Goal: Transaction & Acquisition: Book appointment/travel/reservation

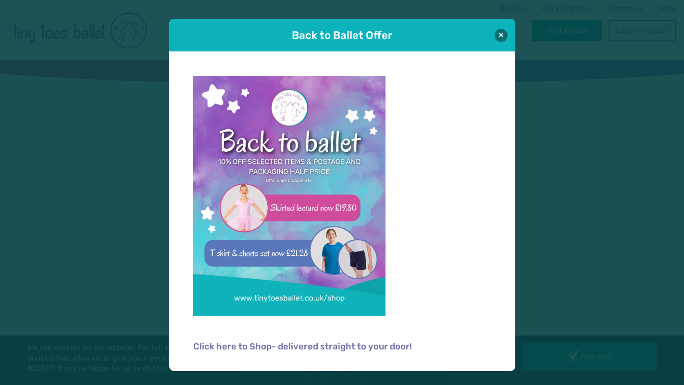
type input "**********"
click at [500, 36] on button at bounding box center [501, 34] width 13 height 13
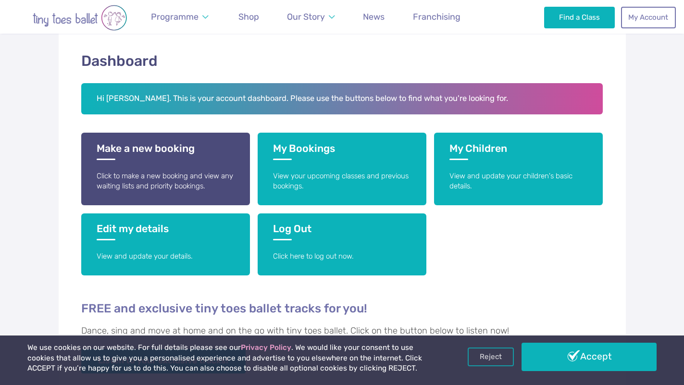
scroll to position [152, 0]
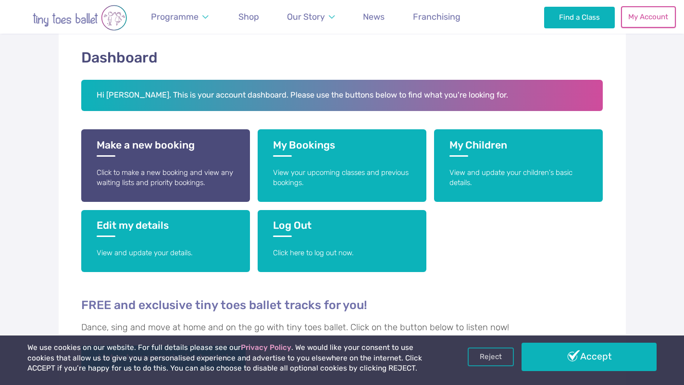
click at [635, 23] on link "My Account" at bounding box center [648, 16] width 55 height 21
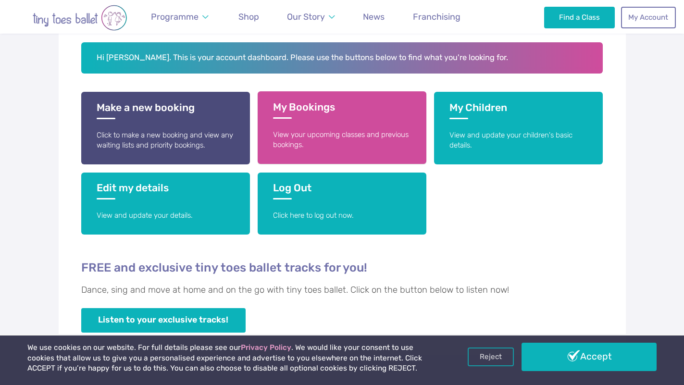
scroll to position [188, 0]
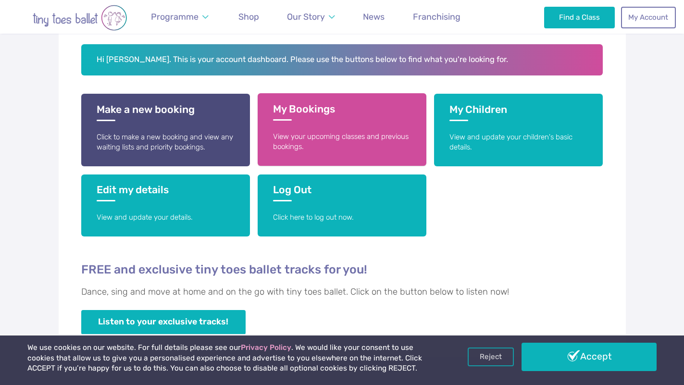
click at [352, 116] on h3 "My Bookings" at bounding box center [342, 112] width 138 height 18
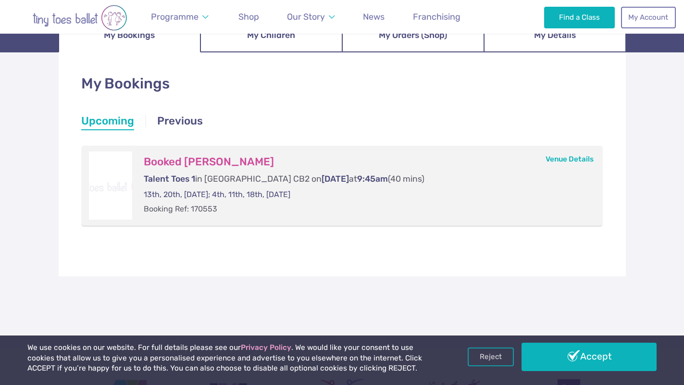
scroll to position [128, 0]
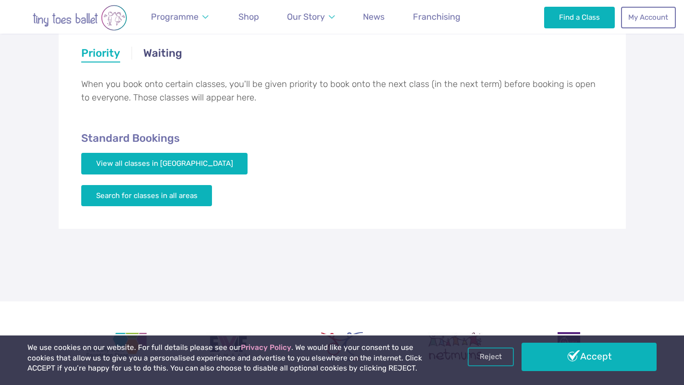
scroll to position [173, 0]
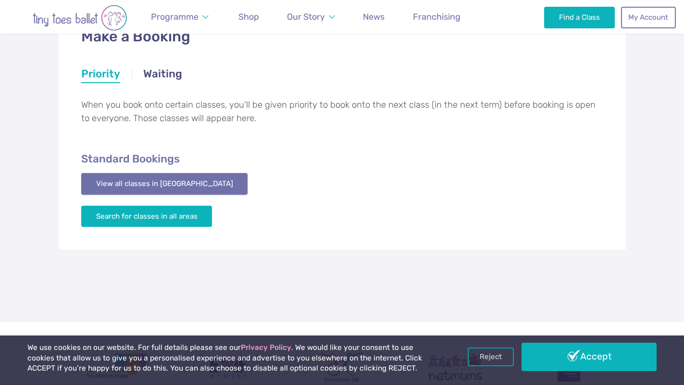
click at [185, 188] on link "View all classes in [GEOGRAPHIC_DATA]" at bounding box center [164, 183] width 167 height 21
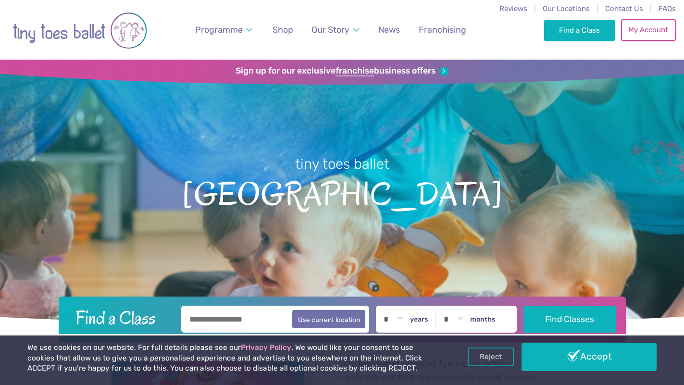
click at [638, 30] on link "My Account" at bounding box center [648, 29] width 55 height 21
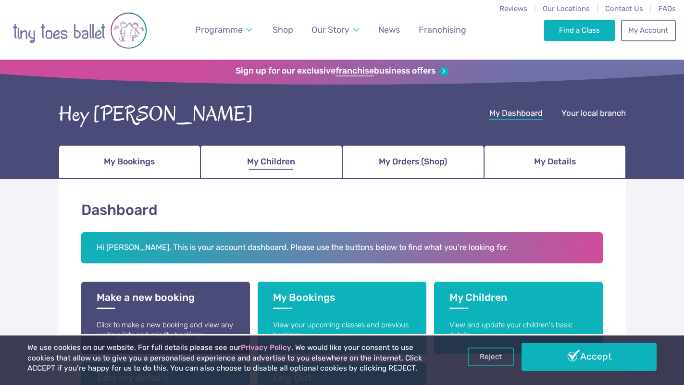
click at [284, 158] on span "My Children" at bounding box center [271, 161] width 48 height 17
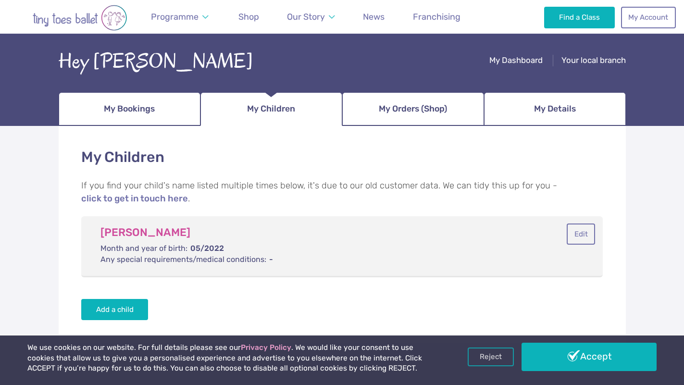
scroll to position [52, 0]
click at [150, 117] on span "My Bookings" at bounding box center [129, 109] width 51 height 17
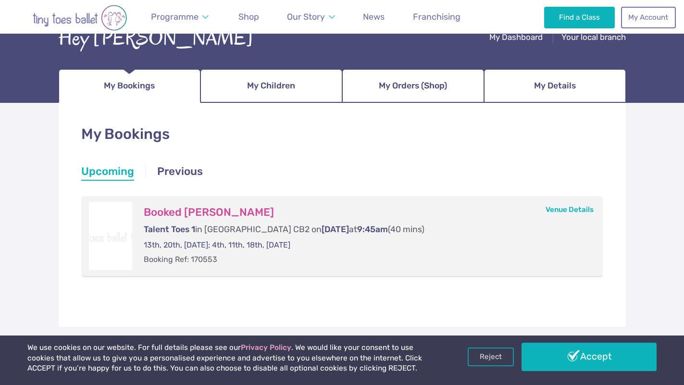
scroll to position [86, 0]
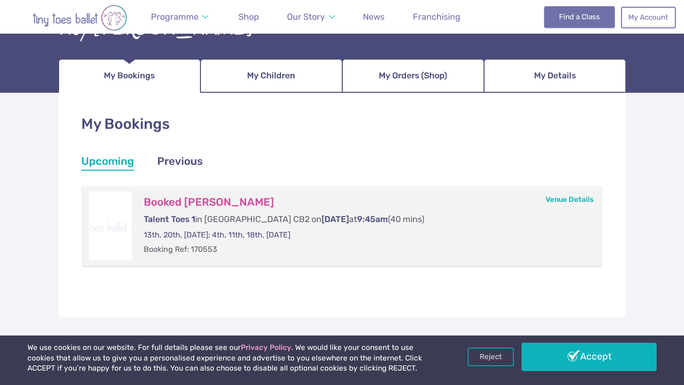
click at [570, 15] on link "Find a Class" at bounding box center [579, 16] width 71 height 21
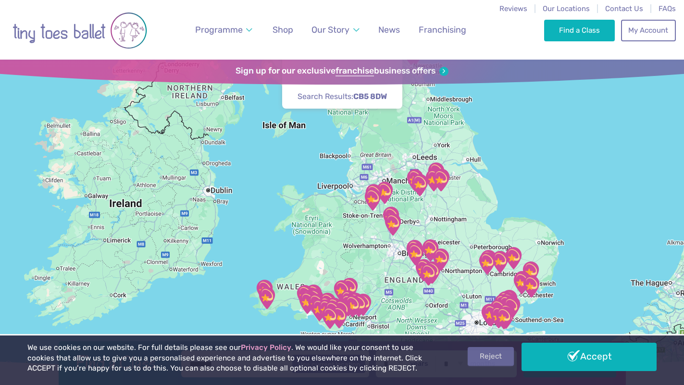
click at [495, 355] on link "Reject" at bounding box center [491, 356] width 46 height 18
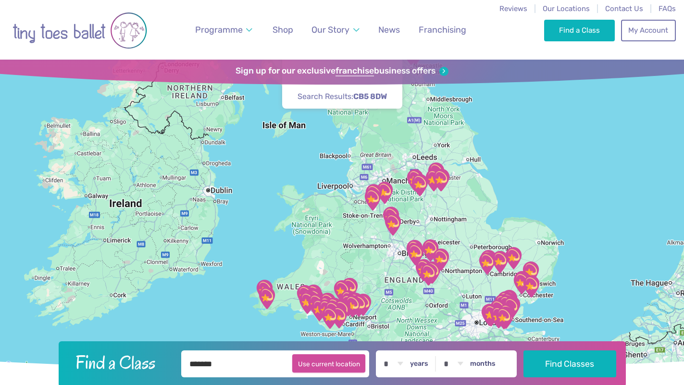
click at [351, 359] on button "Use current location" at bounding box center [329, 363] width 74 height 18
type input "**********"
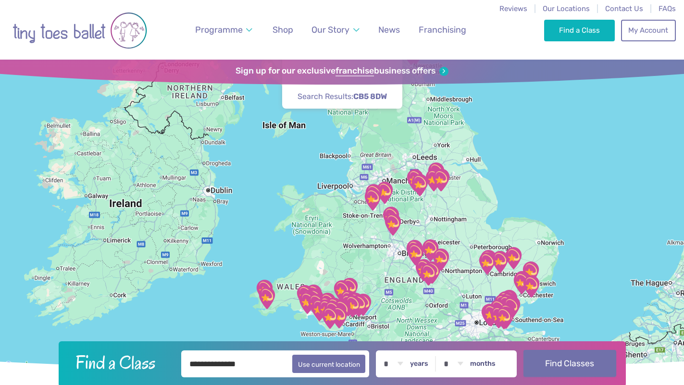
click at [579, 375] on button "Find Classes" at bounding box center [569, 363] width 93 height 27
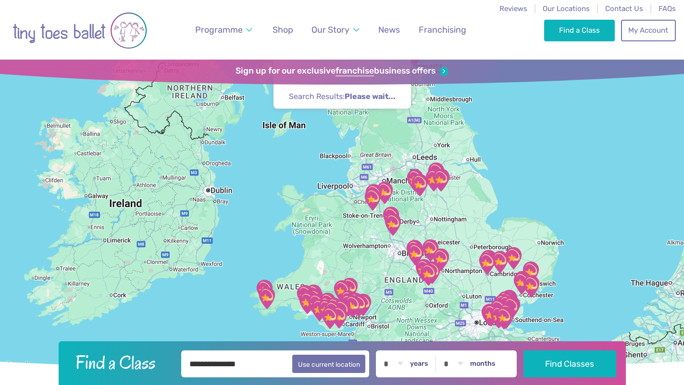
click at [256, 360] on input "**********" at bounding box center [275, 363] width 188 height 27
type input "*"
type input "******"
click at [399, 361] on select "* * * * * * * * * * ** ** **" at bounding box center [393, 363] width 30 height 27
select select "*"
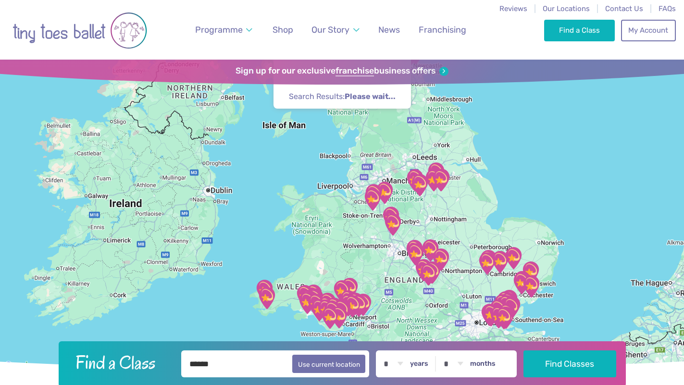
click at [381, 350] on select "* * * * * * * * * * ** ** **" at bounding box center [393, 363] width 30 height 27
click at [553, 367] on button "Find Classes" at bounding box center [569, 363] width 93 height 27
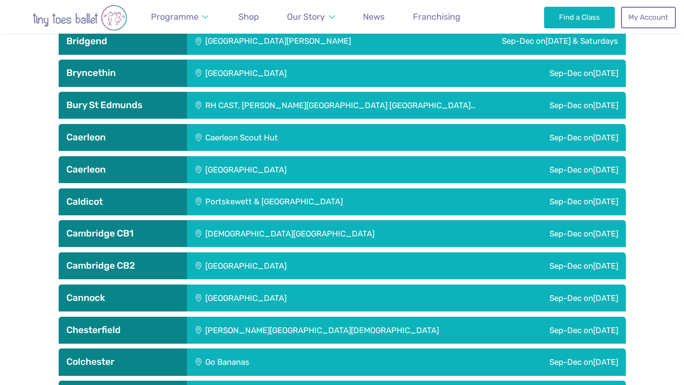
scroll to position [724, 0]
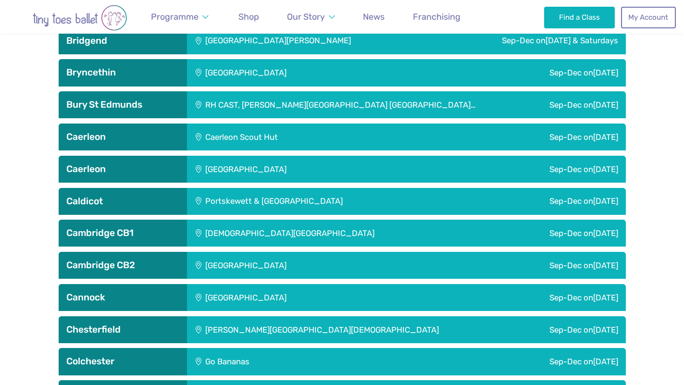
click at [541, 263] on div "Sep-Dec [DATE]" at bounding box center [529, 265] width 193 height 27
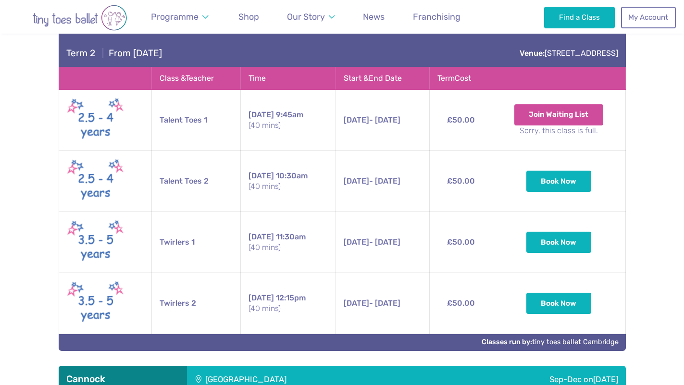
scroll to position [1290, 0]
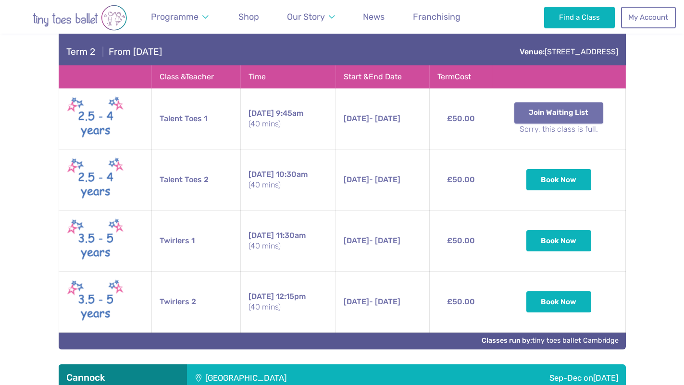
click at [548, 113] on button "Join Waiting List" at bounding box center [558, 112] width 89 height 21
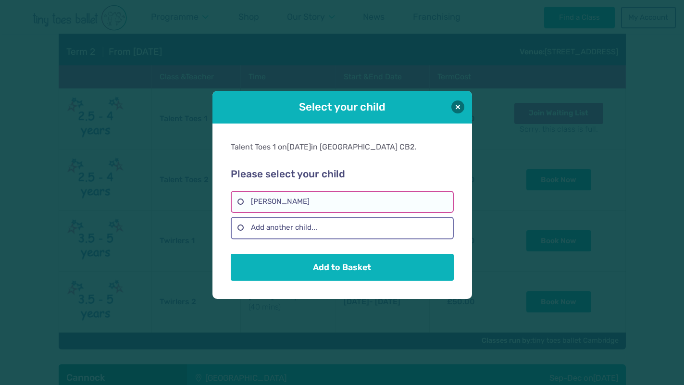
click at [304, 202] on label "[PERSON_NAME]" at bounding box center [342, 202] width 223 height 22
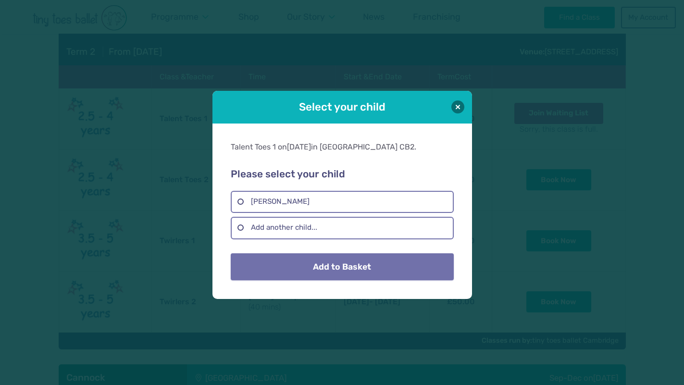
click at [323, 269] on button "Add to Basket" at bounding box center [342, 266] width 223 height 27
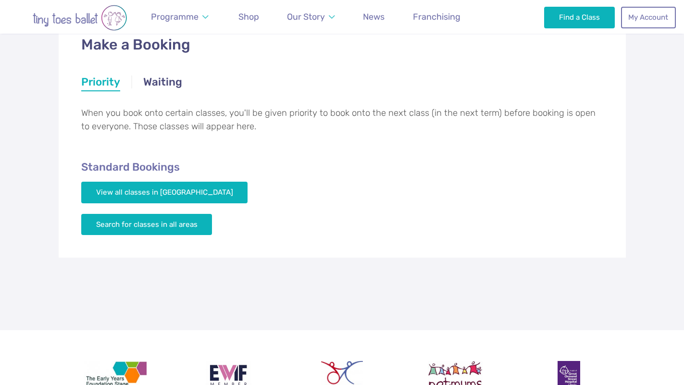
scroll to position [160, 0]
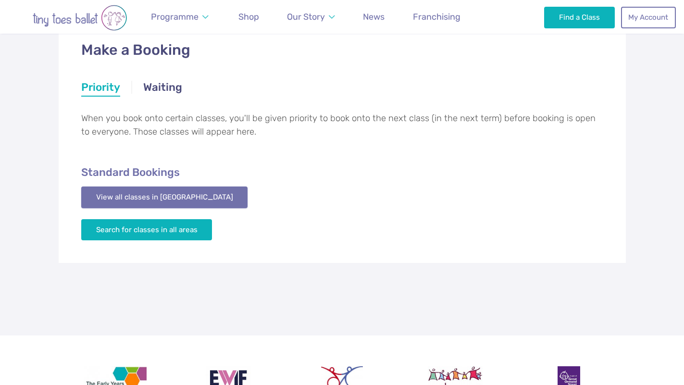
click at [186, 202] on link "View all classes in [GEOGRAPHIC_DATA]" at bounding box center [164, 196] width 167 height 21
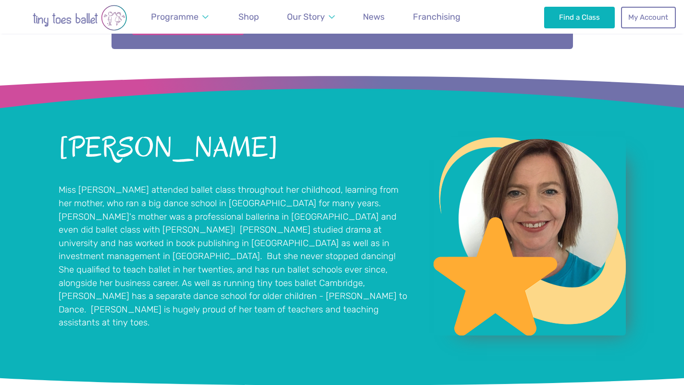
scroll to position [591, 0]
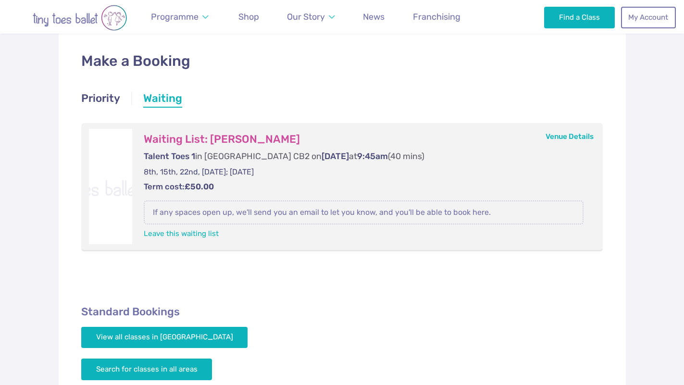
scroll to position [151, 0]
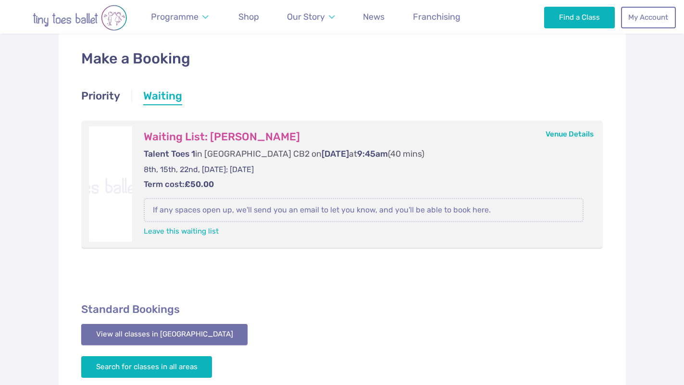
click at [179, 330] on link "View all classes in [GEOGRAPHIC_DATA]" at bounding box center [164, 334] width 167 height 21
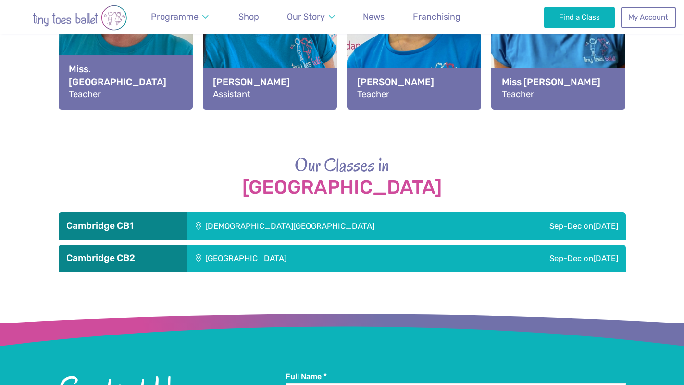
scroll to position [1194, 0]
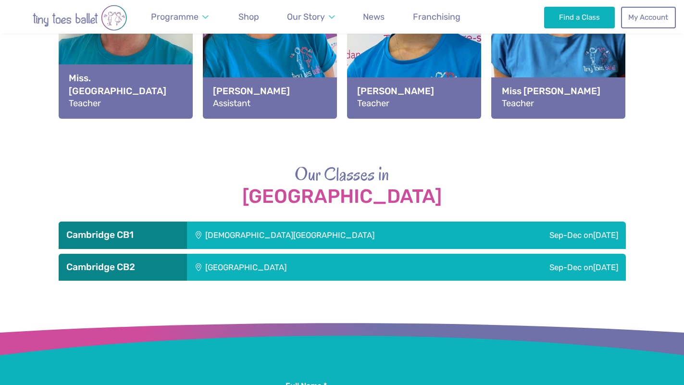
click at [297, 272] on div "Trumpington Village Hall" at bounding box center [310, 267] width 246 height 27
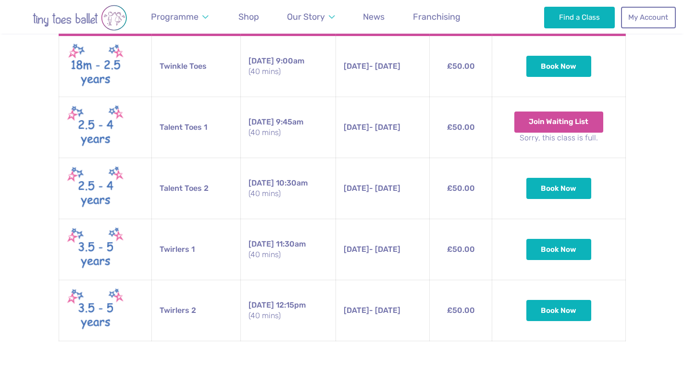
scroll to position [1876, 0]
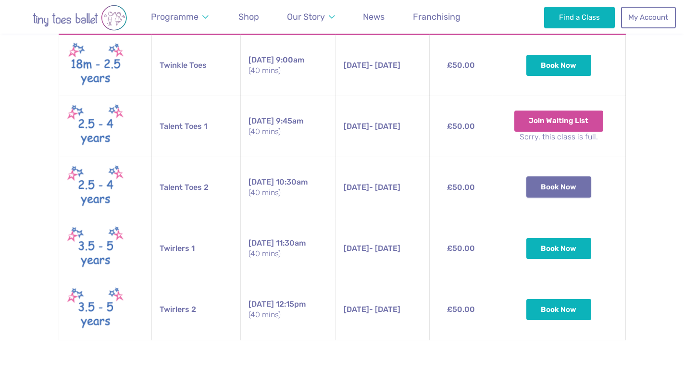
click at [566, 184] on button "Book Now" at bounding box center [558, 186] width 65 height 21
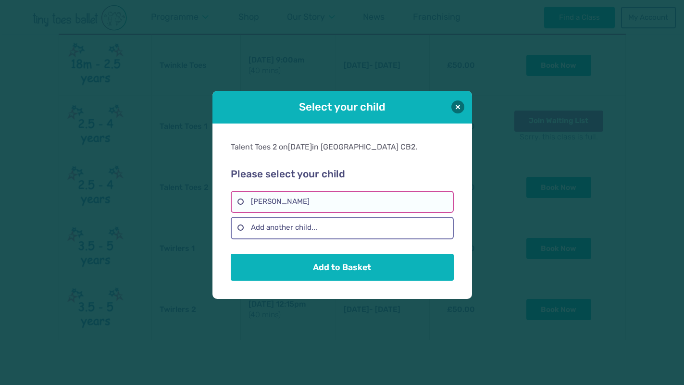
click at [326, 198] on label "Yael Peruzzotti-Jametti" at bounding box center [342, 202] width 223 height 22
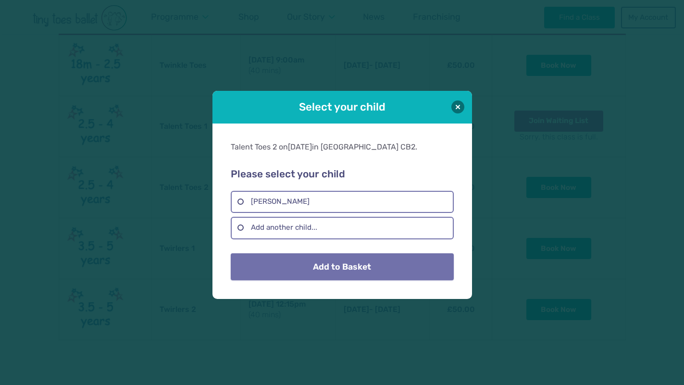
click at [331, 268] on button "Add to Basket" at bounding box center [342, 266] width 223 height 27
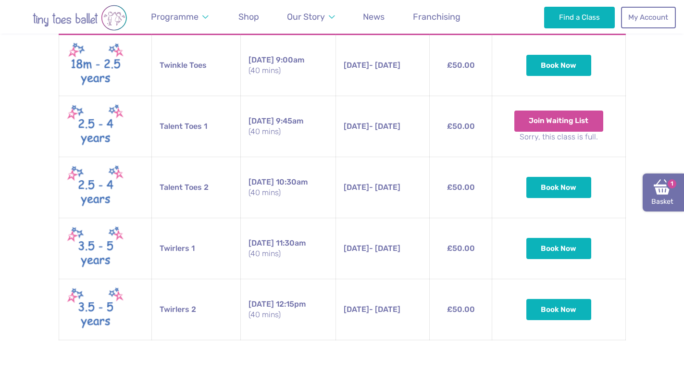
click at [668, 191] on img at bounding box center [662, 186] width 17 height 17
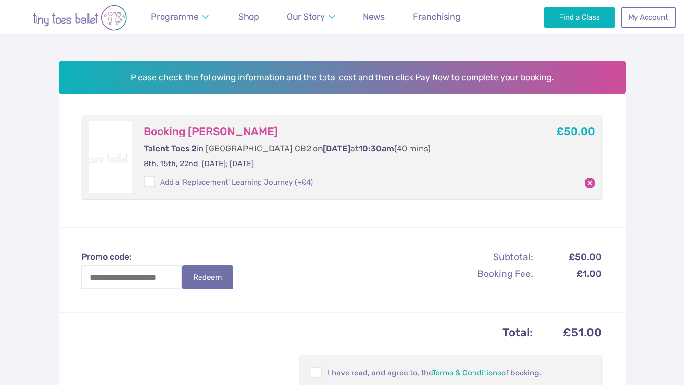
scroll to position [128, 0]
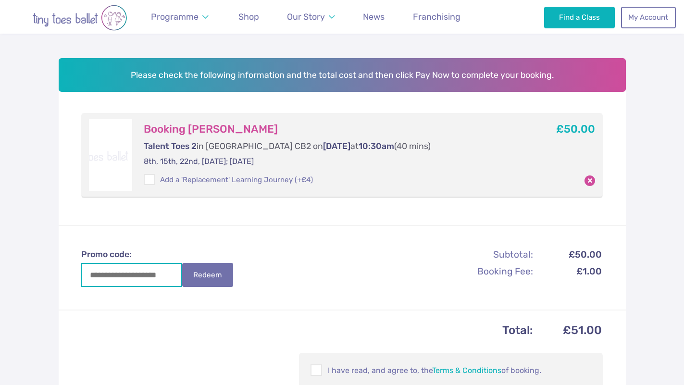
click at [136, 275] on input "Promo code:" at bounding box center [131, 275] width 101 height 24
paste input "**********"
type input "**********"
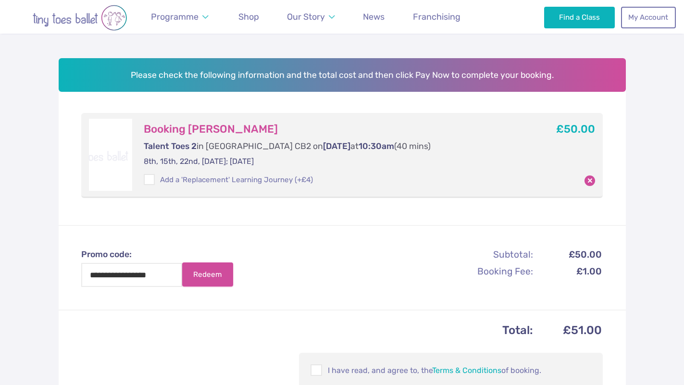
click at [206, 281] on button "Redeem" at bounding box center [207, 274] width 51 height 24
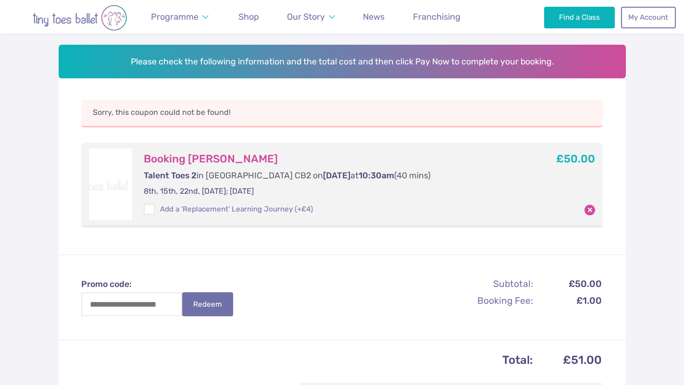
scroll to position [148, 0]
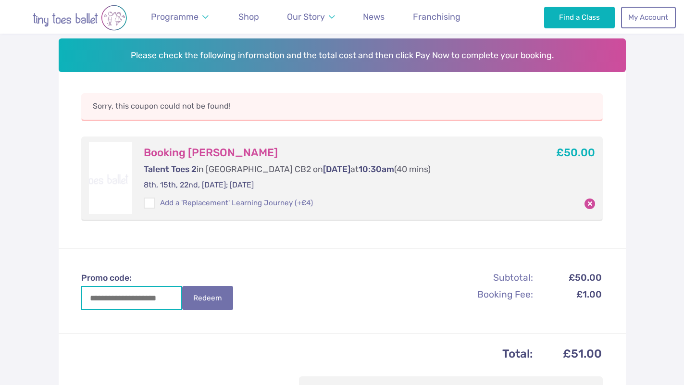
click at [131, 297] on input "Promo code:" at bounding box center [131, 298] width 101 height 24
type input "********"
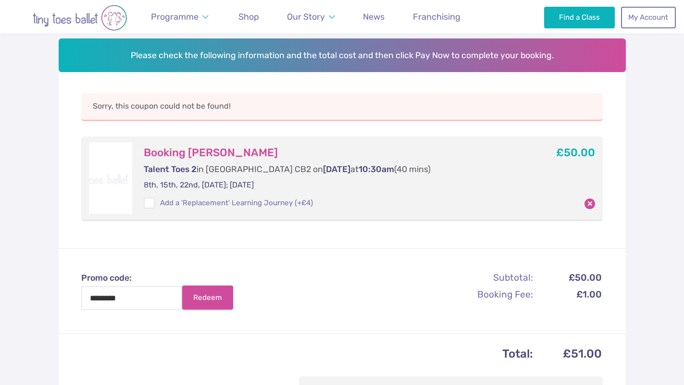
click at [203, 304] on button "Redeem" at bounding box center [207, 297] width 51 height 24
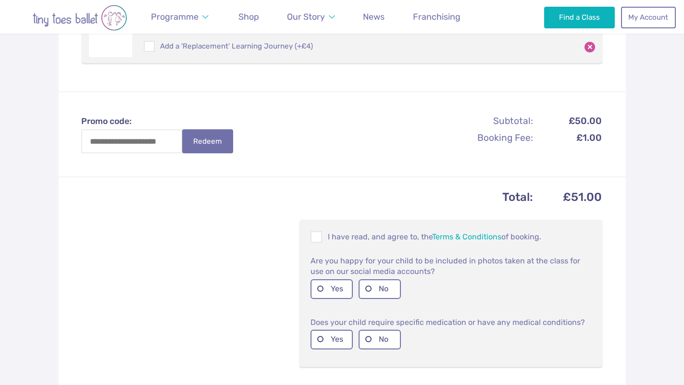
scroll to position [313, 0]
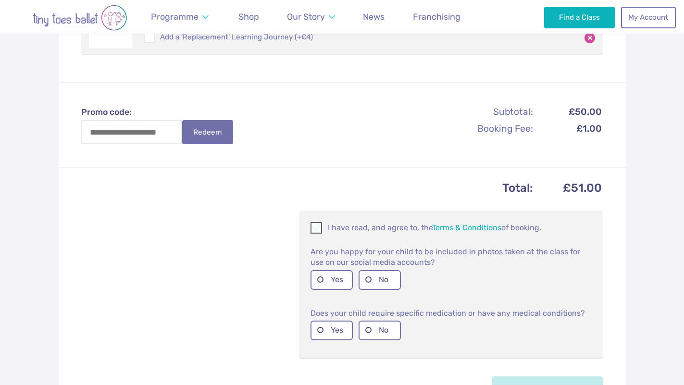
click at [319, 227] on span at bounding box center [316, 229] width 11 height 9
click at [377, 277] on label "No" at bounding box center [380, 280] width 42 height 20
click at [377, 328] on label "No" at bounding box center [380, 331] width 42 height 20
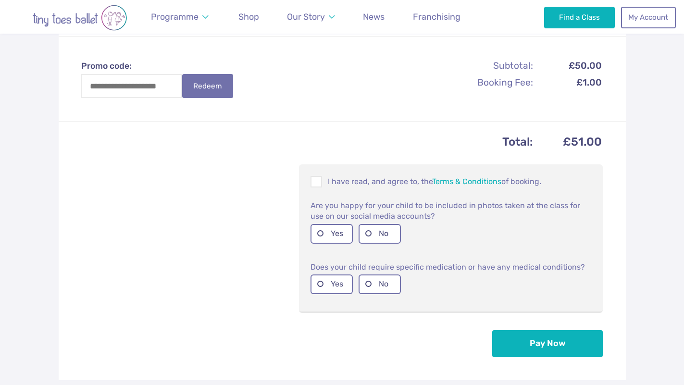
scroll to position [386, 0]
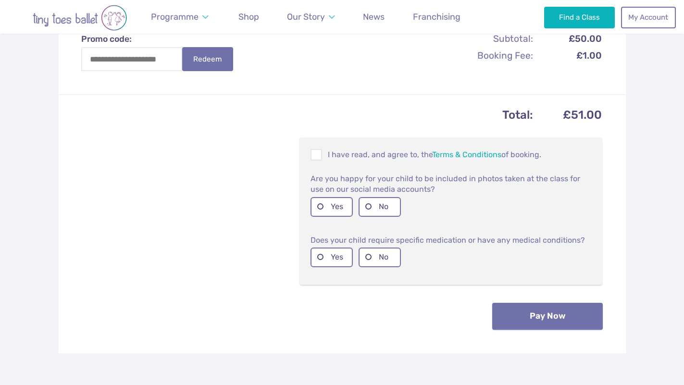
click at [547, 322] on button "Pay Now" at bounding box center [547, 316] width 111 height 27
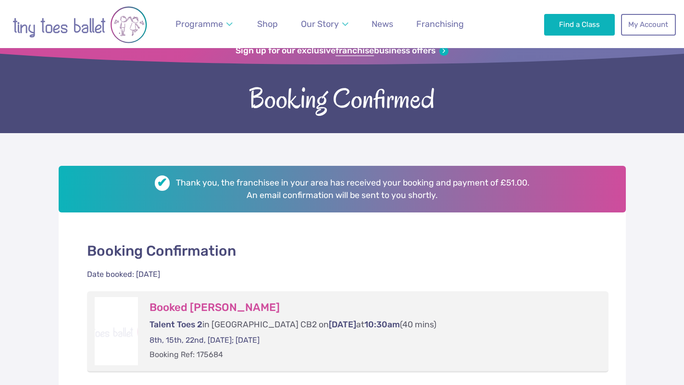
scroll to position [27, 0]
